Goal: Information Seeking & Learning: Learn about a topic

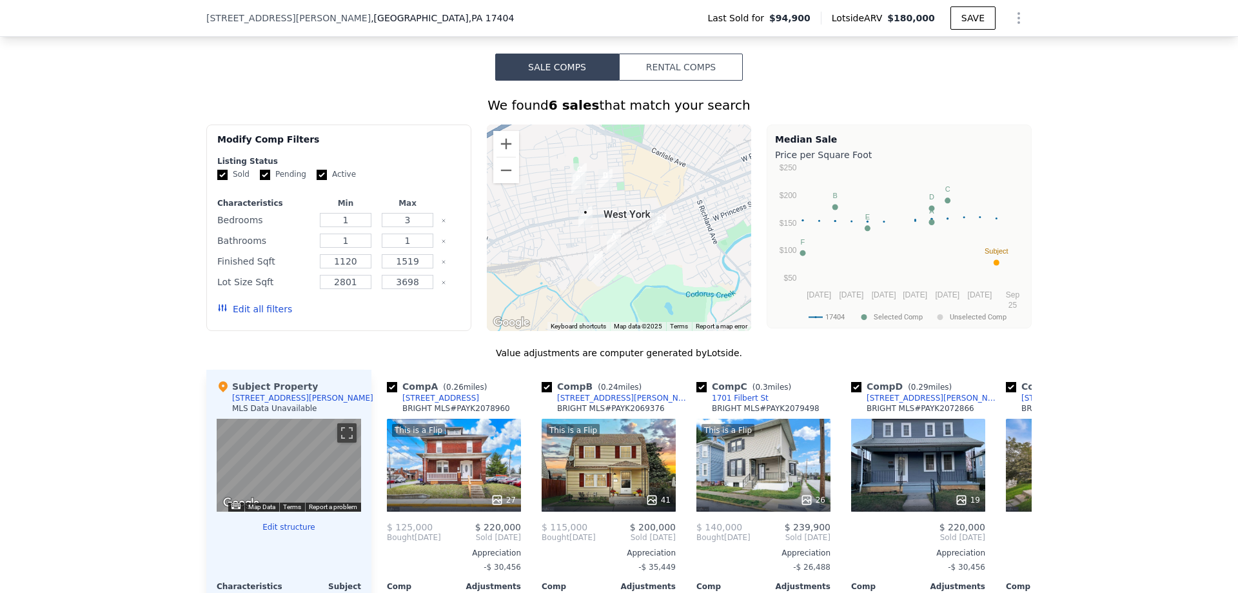
scroll to position [967, 0]
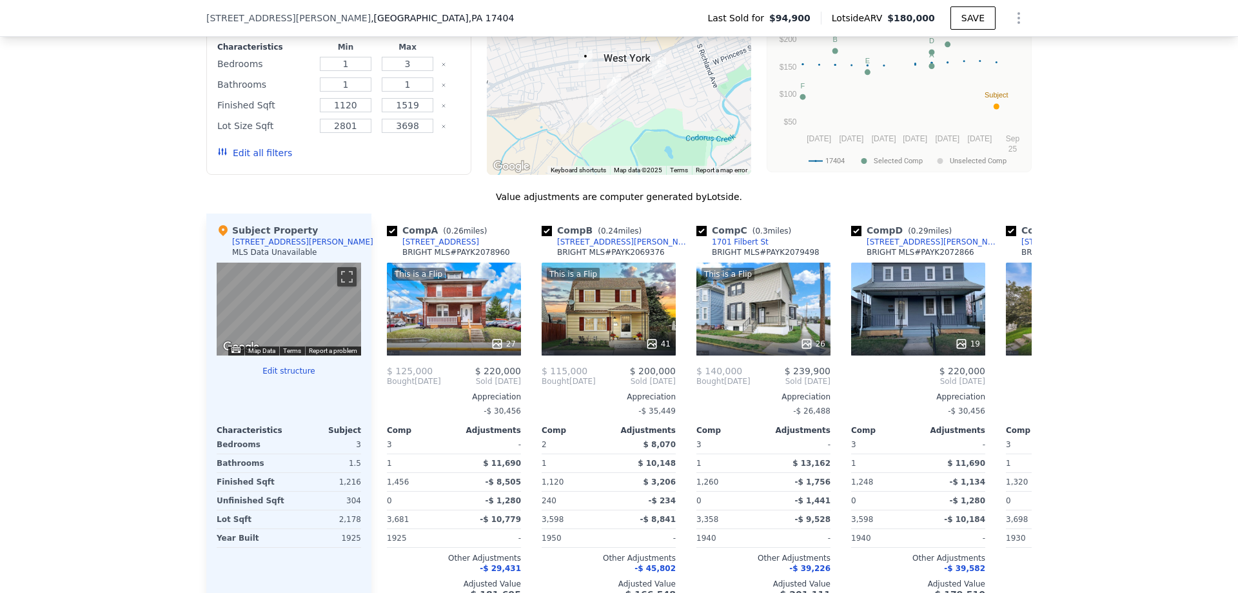
scroll to position [1285, 0]
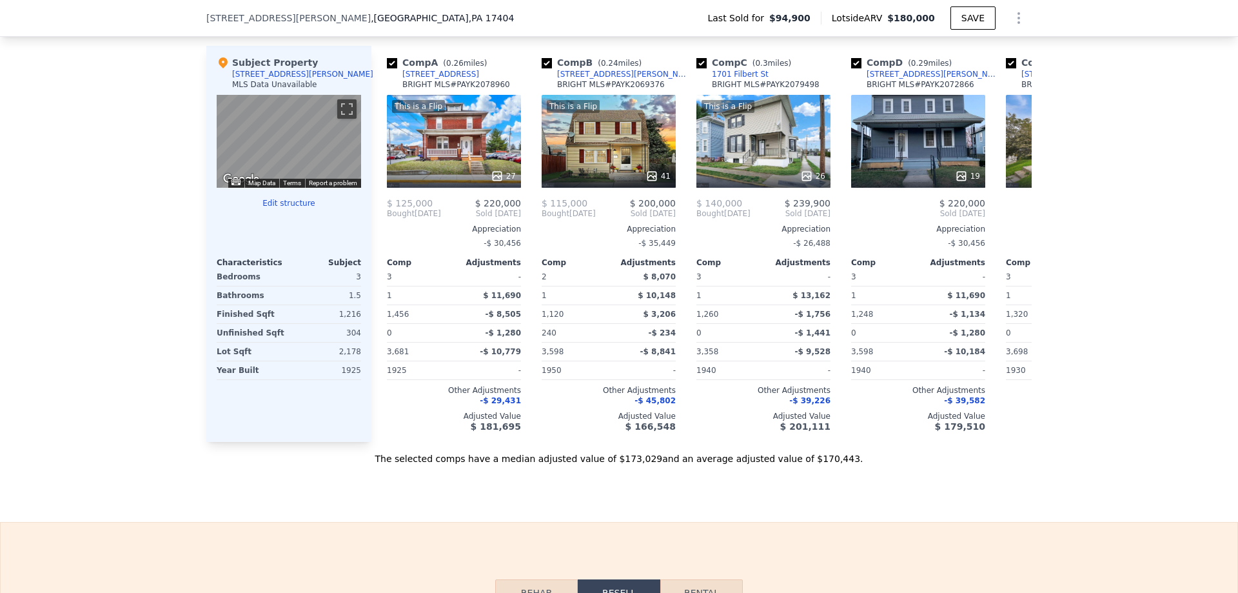
click at [253, 79] on div "[STREET_ADDRESS][PERSON_NAME]" at bounding box center [302, 74] width 141 height 10
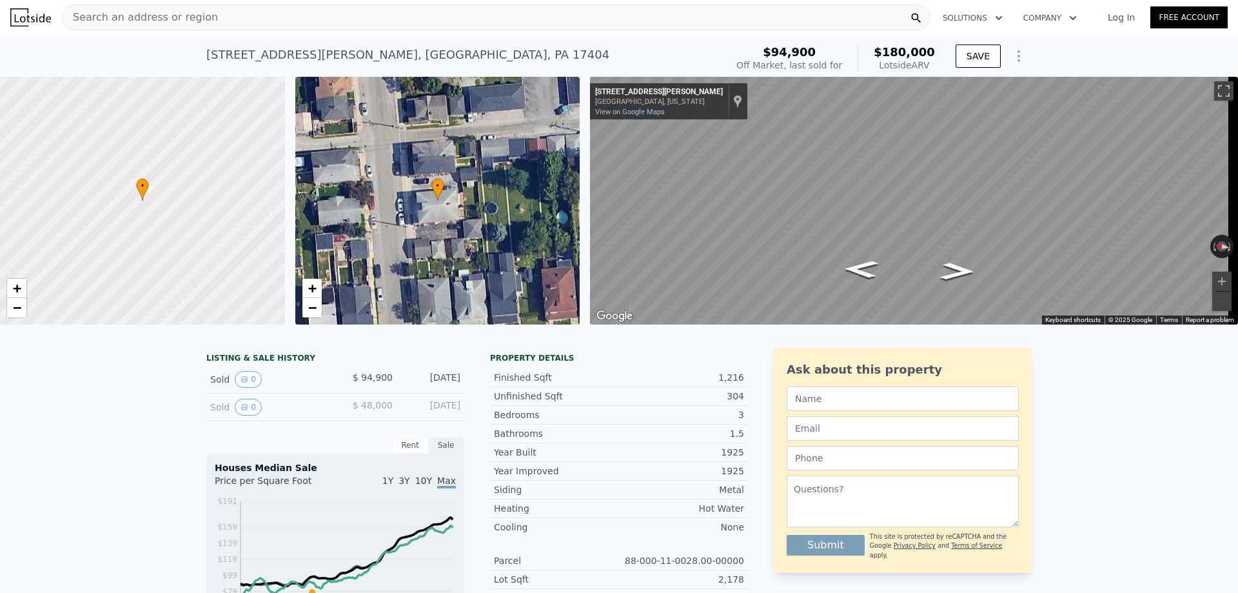
scroll to position [0, 0]
click at [248, 388] on button "0" at bounding box center [248, 379] width 27 height 17
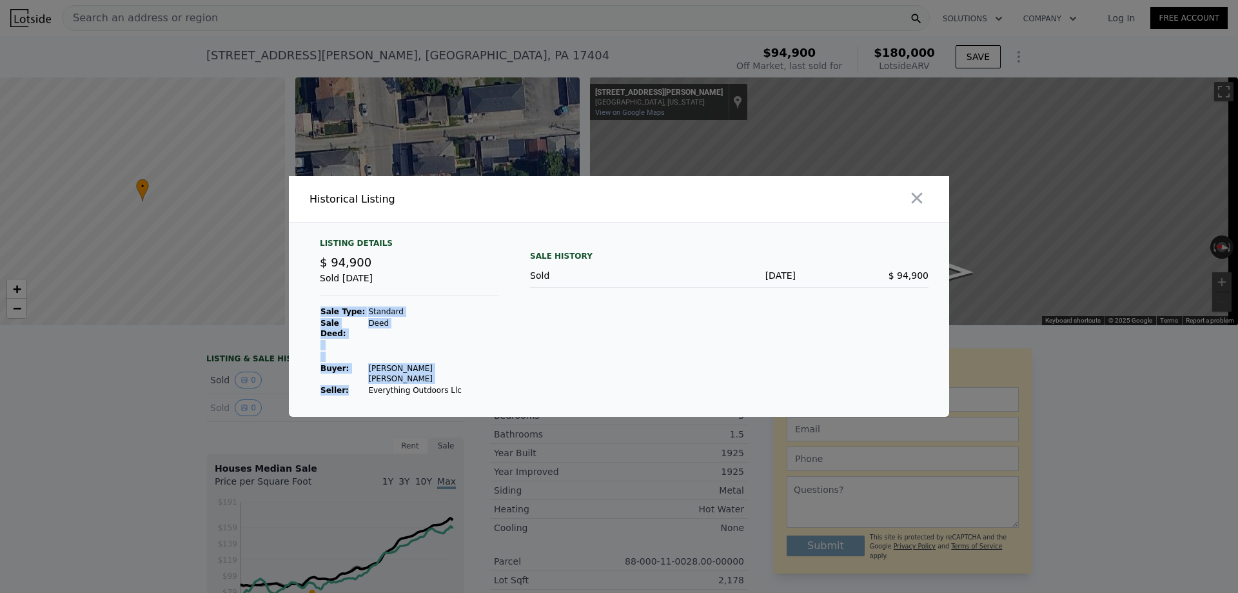
drag, startPoint x: 468, startPoint y: 382, endPoint x: 355, endPoint y: 379, distance: 112.9
click at [355, 379] on div "Listing Details $ 94,900 Sold Sep 20, 2016 Sale Type: Standard Sale Deed: Deed …" at bounding box center [410, 317] width 200 height 158
copy tbody "Sale Type: Standard Sale Deed: Deed Buyer : Lehman Megan Jo Seller :"
click at [916, 204] on icon "button" at bounding box center [917, 198] width 11 height 11
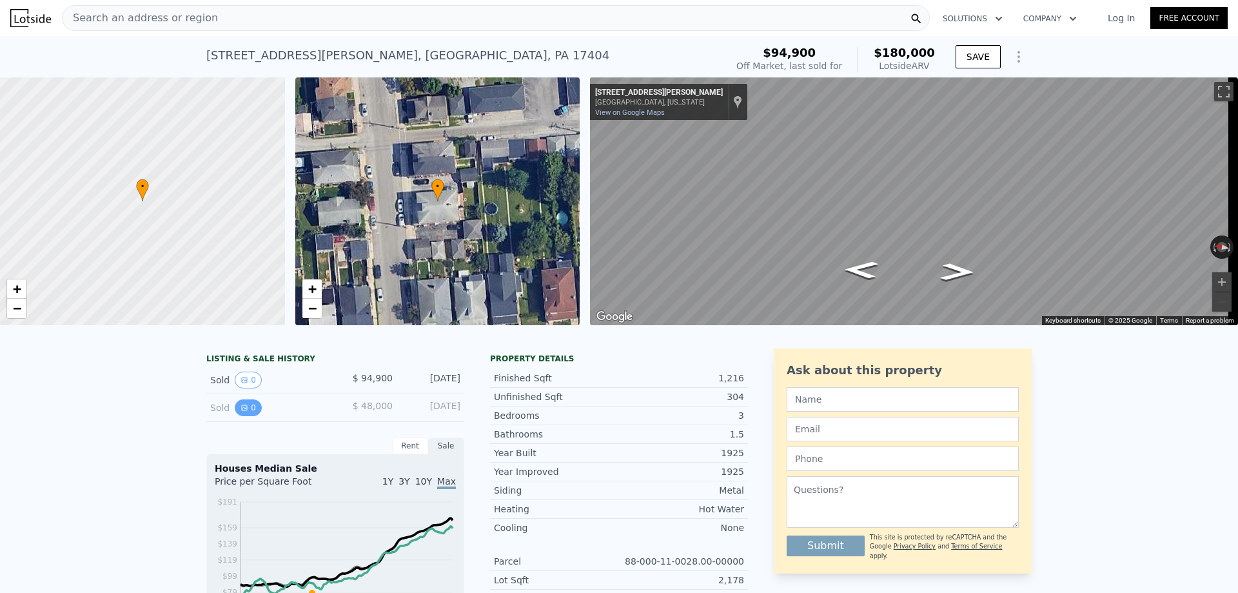
click at [236, 409] on button "0" at bounding box center [248, 407] width 27 height 17
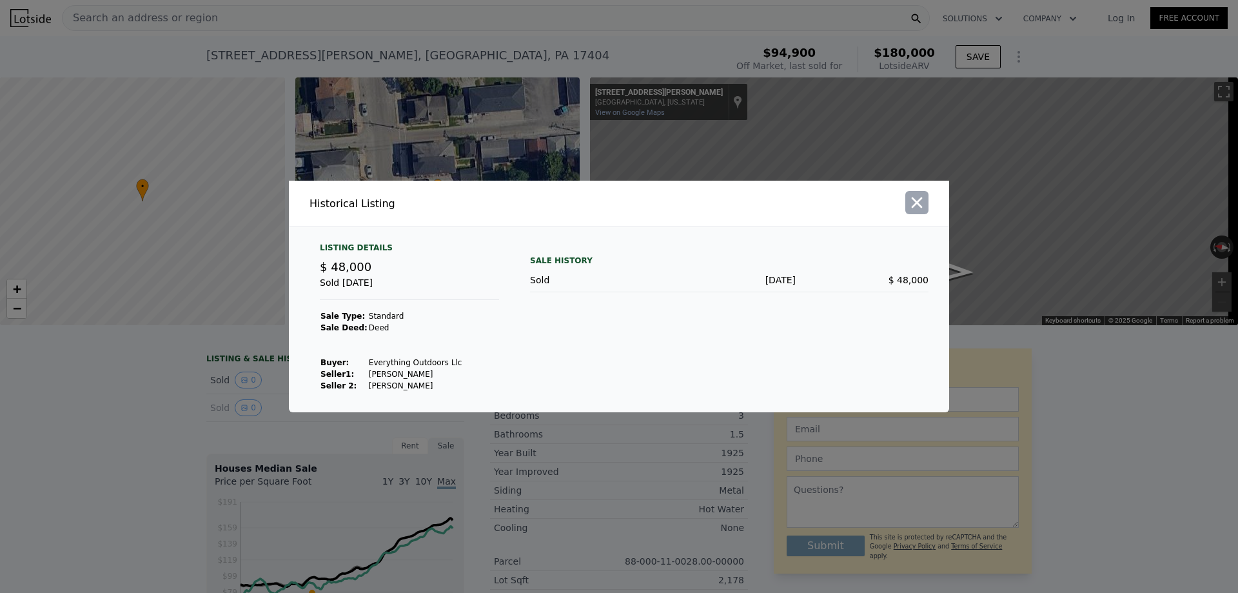
click at [920, 209] on icon "button" at bounding box center [917, 202] width 18 height 18
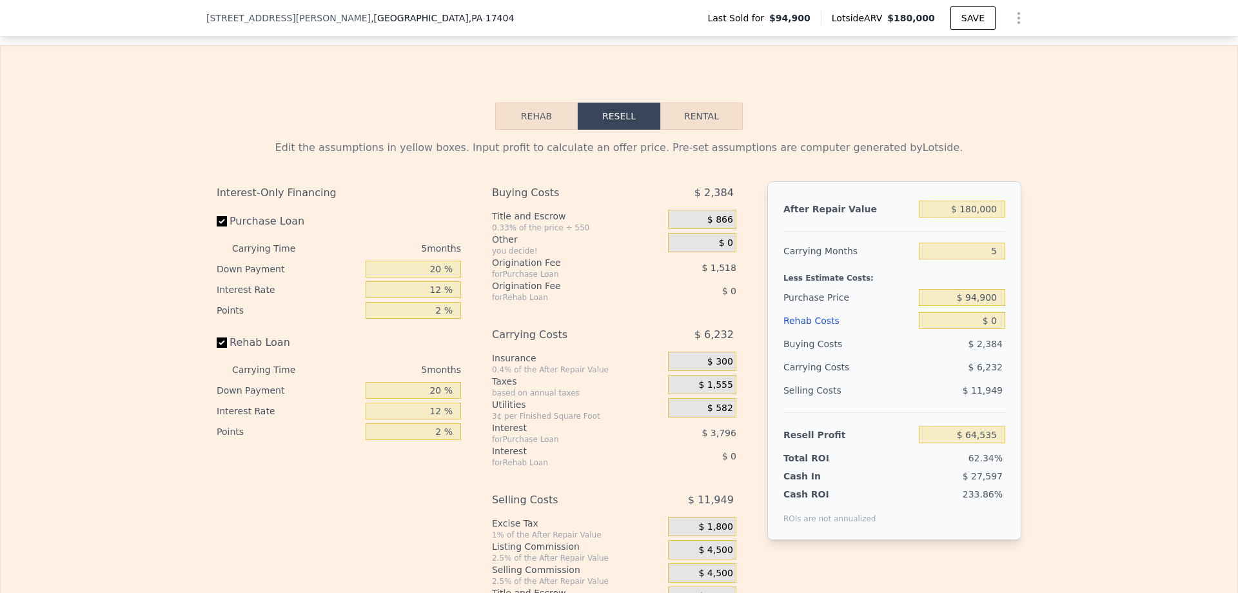
scroll to position [1801, 0]
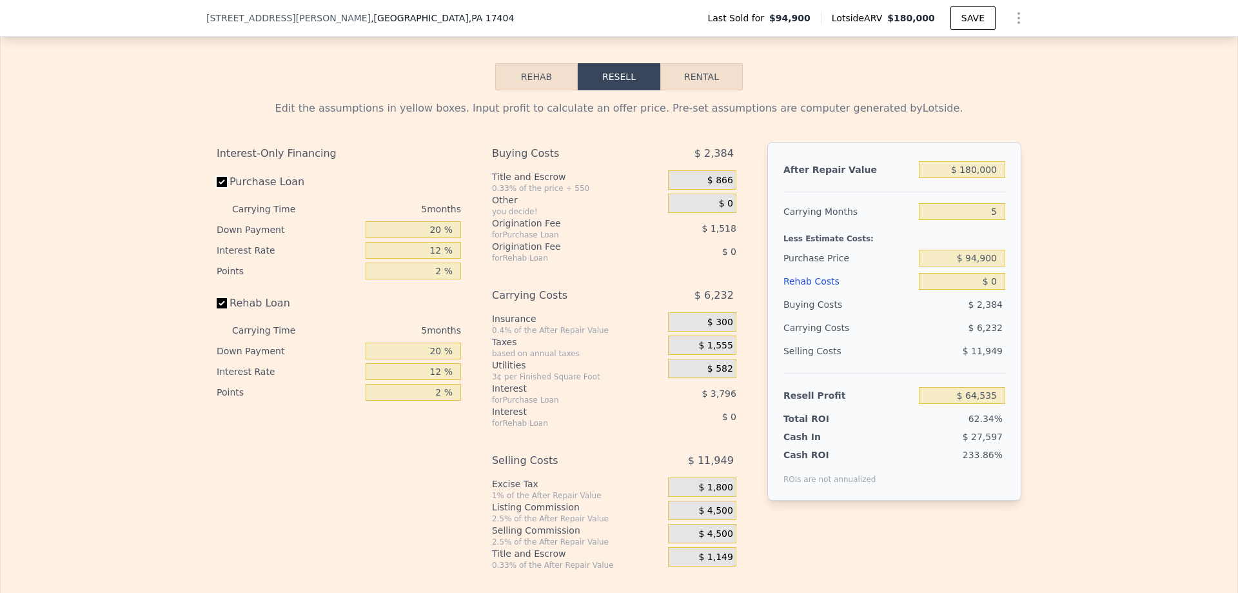
drag, startPoint x: 219, startPoint y: 201, endPoint x: 220, endPoint y: 214, distance: 13.6
click at [219, 187] on input "Purchase Loan" at bounding box center [222, 182] width 10 height 10
checkbox input "false"
type input "$ 69,848"
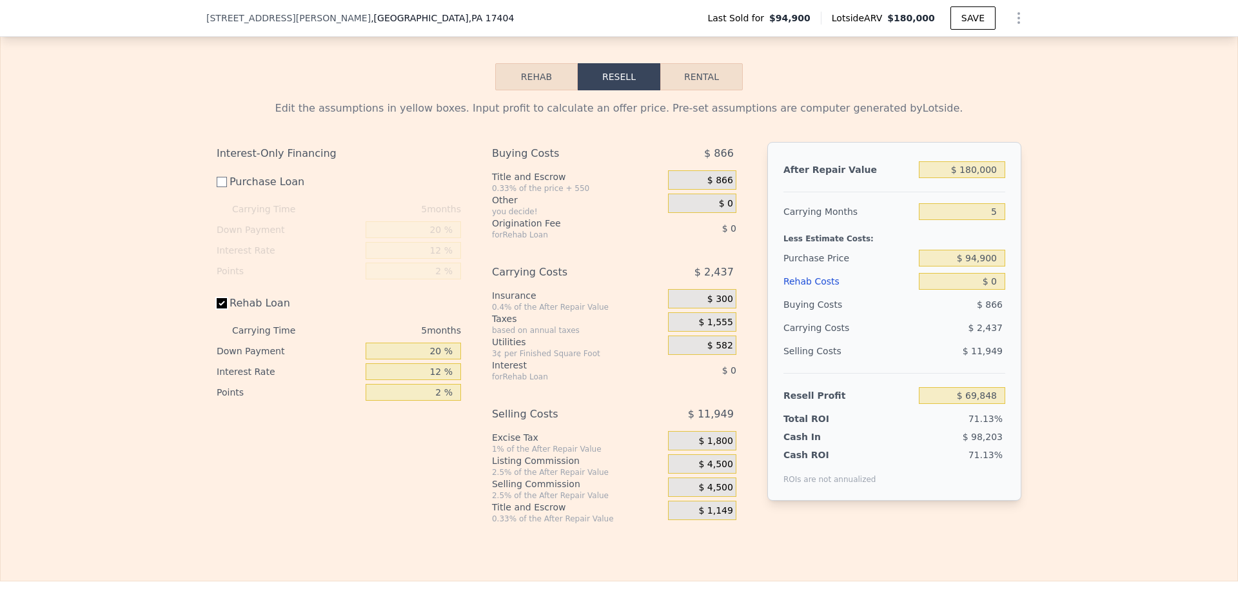
click at [217, 308] on input "Rehab Loan" at bounding box center [222, 303] width 10 height 10
checkbox input "false"
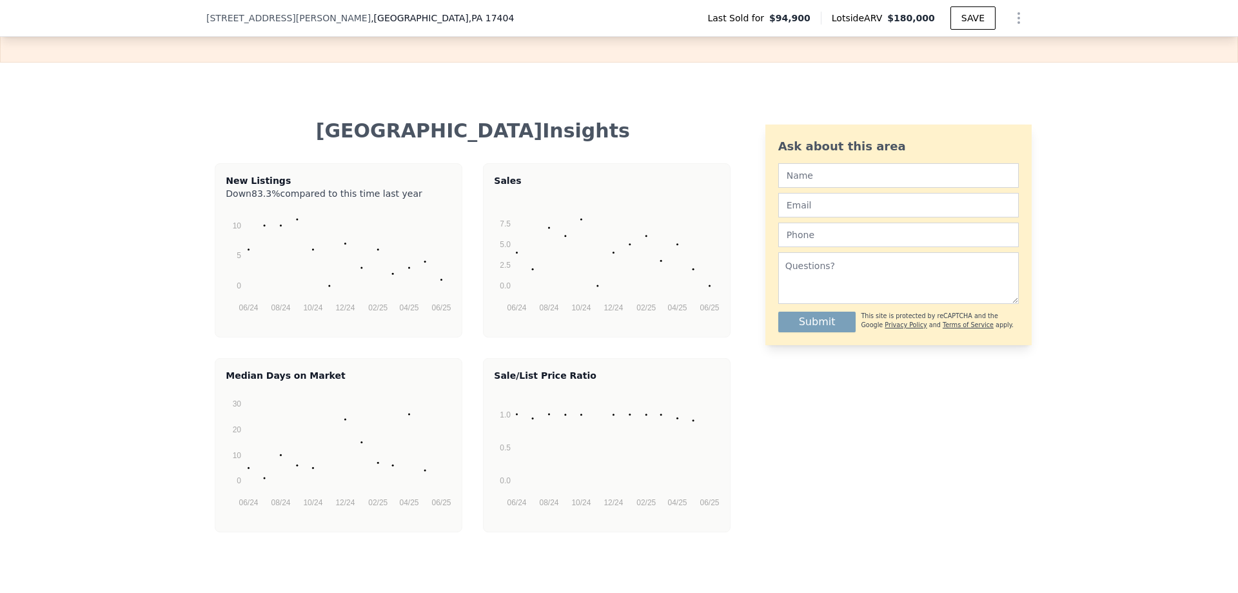
scroll to position [2768, 0]
